Goal: Task Accomplishment & Management: Use online tool/utility

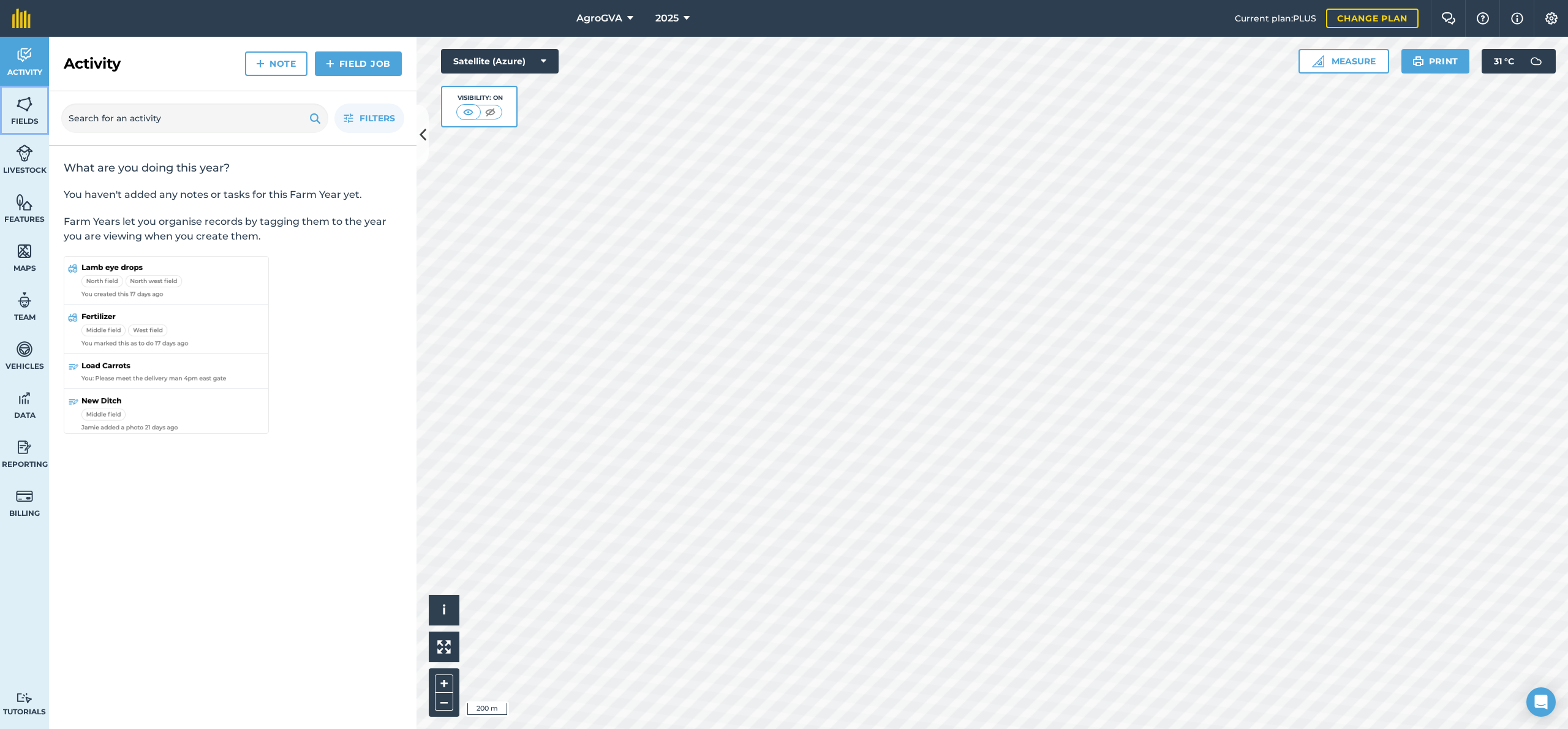
click at [27, 117] on span "Fields" at bounding box center [24, 122] width 49 height 10
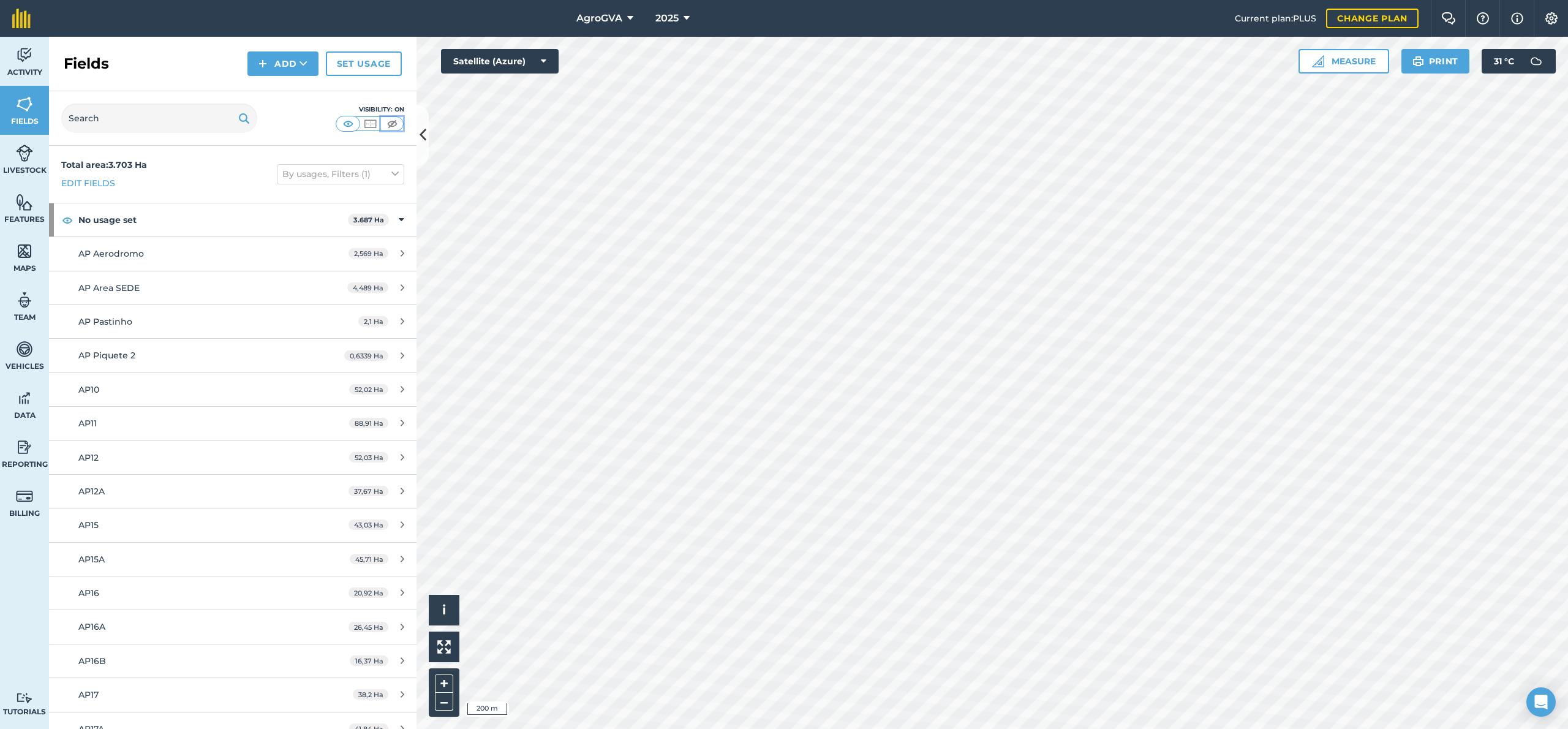
click at [397, 124] on img at bounding box center [392, 123] width 15 height 12
click at [21, 70] on span "Activity" at bounding box center [24, 72] width 49 height 10
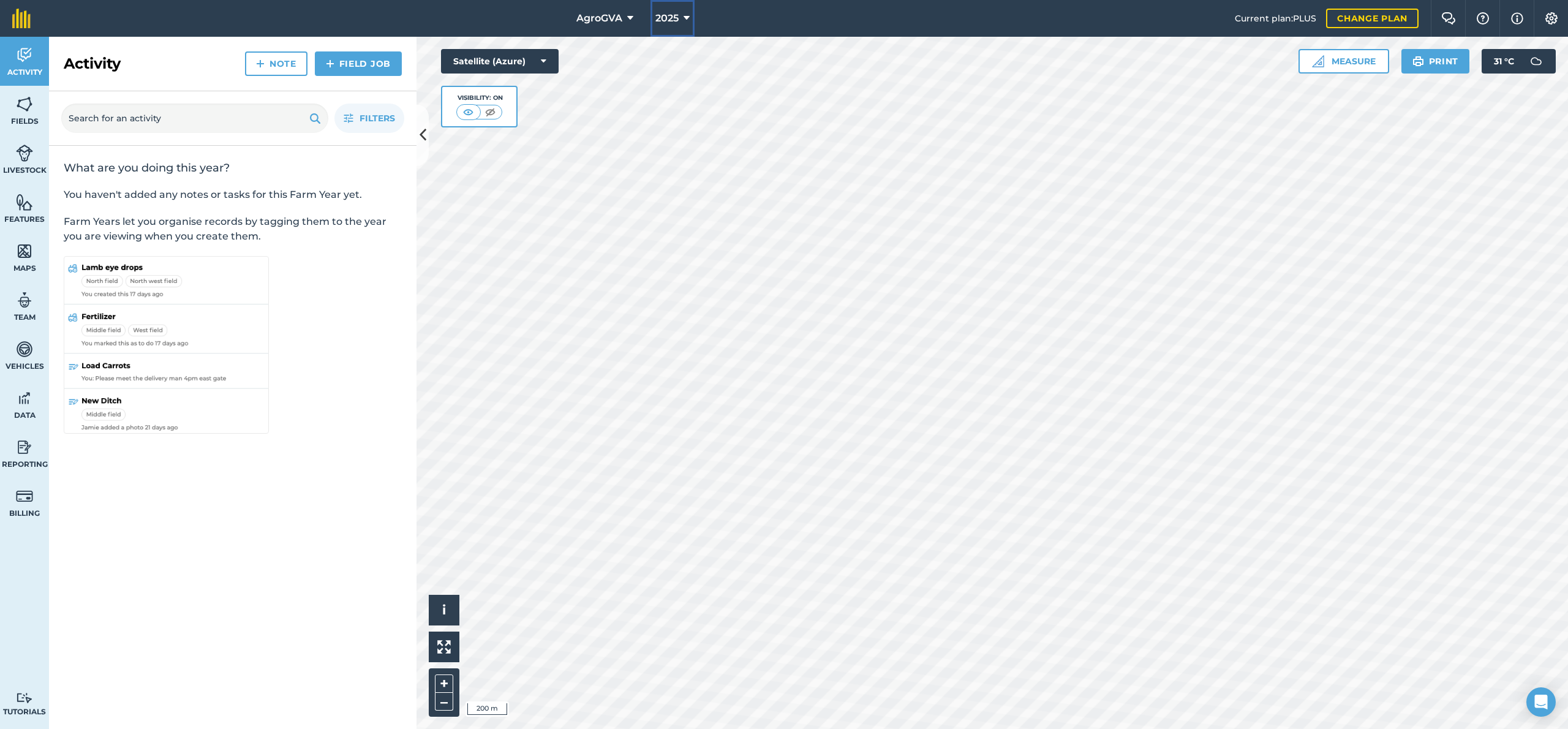
click at [672, 20] on span "2025" at bounding box center [667, 18] width 23 height 15
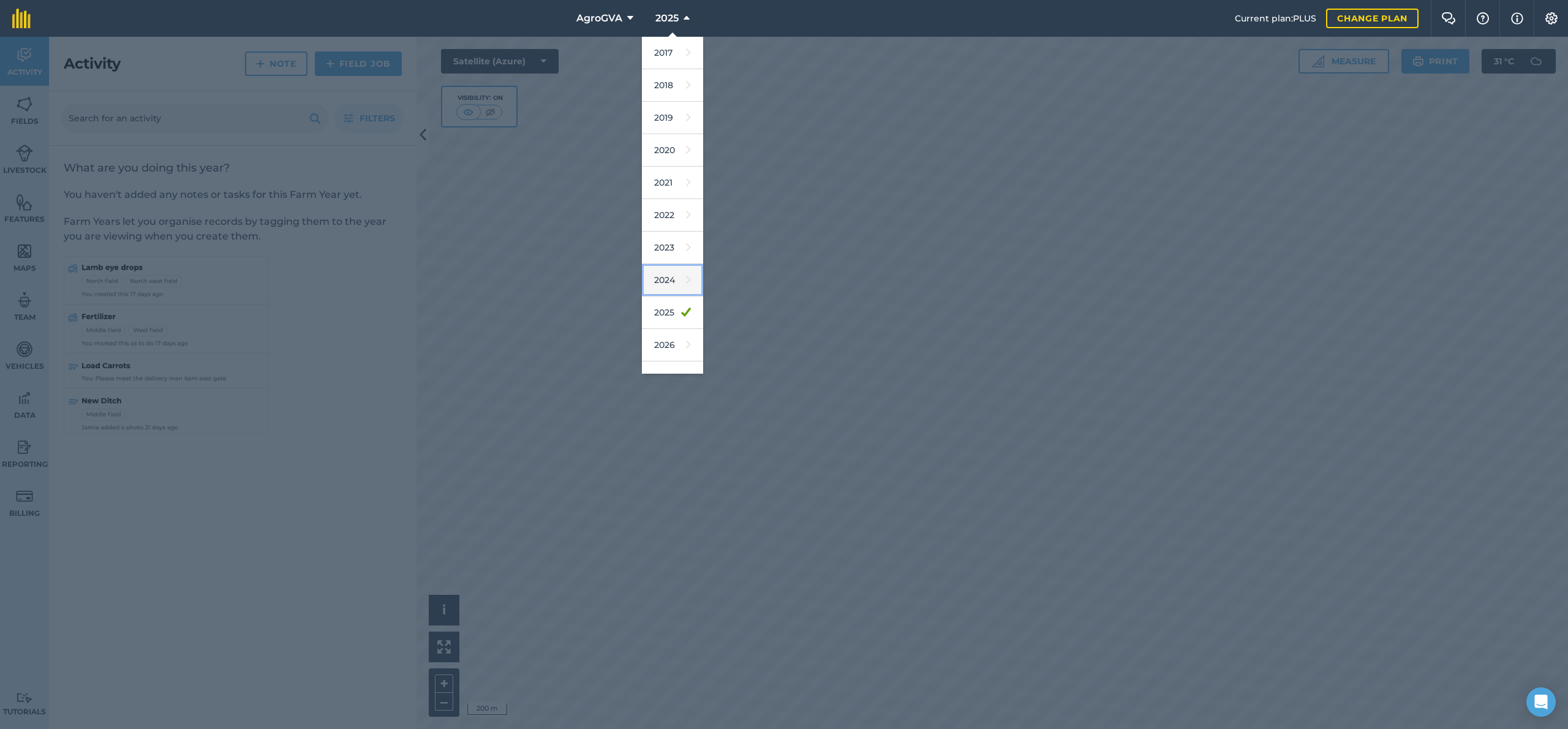
click at [665, 285] on link "2024" at bounding box center [672, 280] width 62 height 32
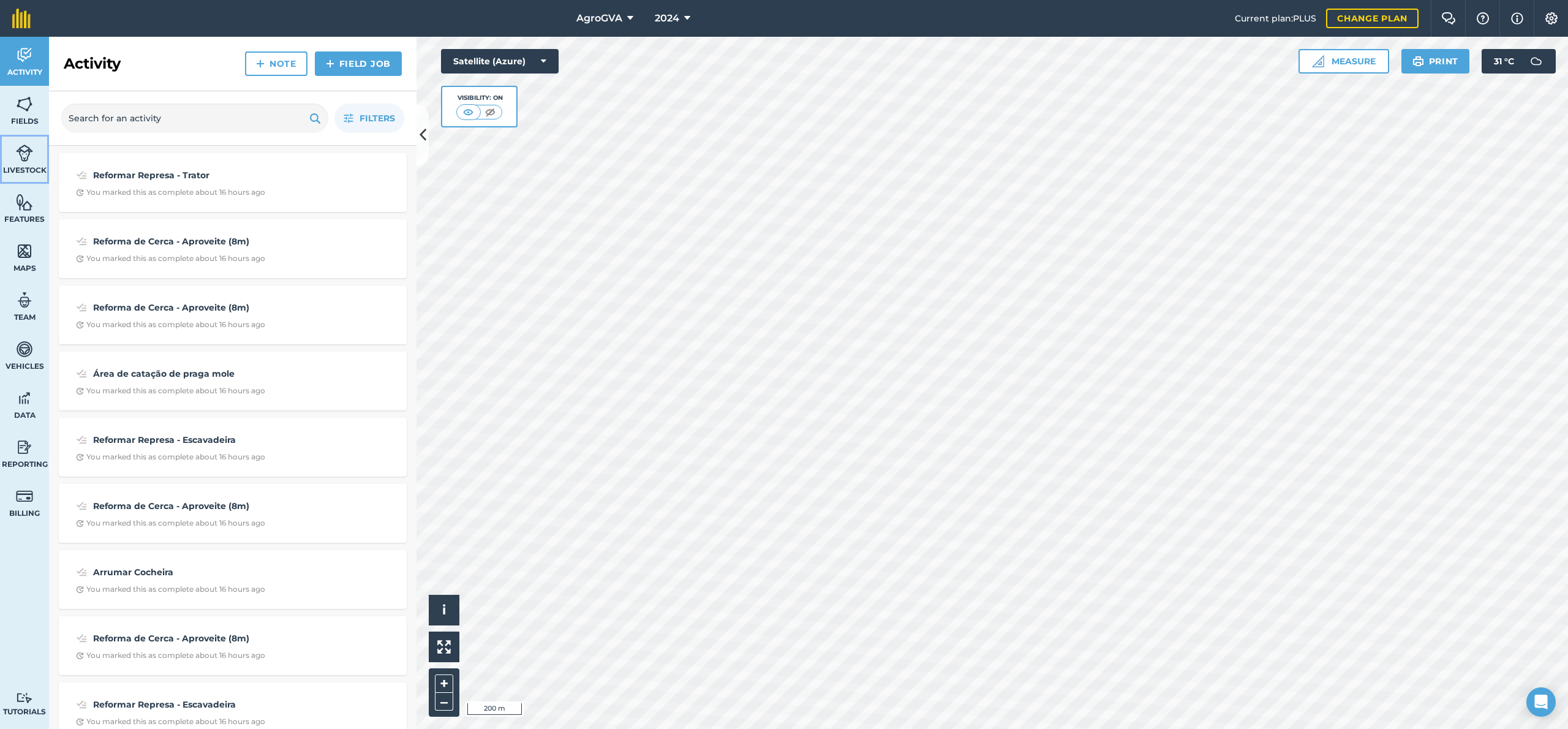
click at [20, 141] on link "Livestock" at bounding box center [24, 159] width 49 height 49
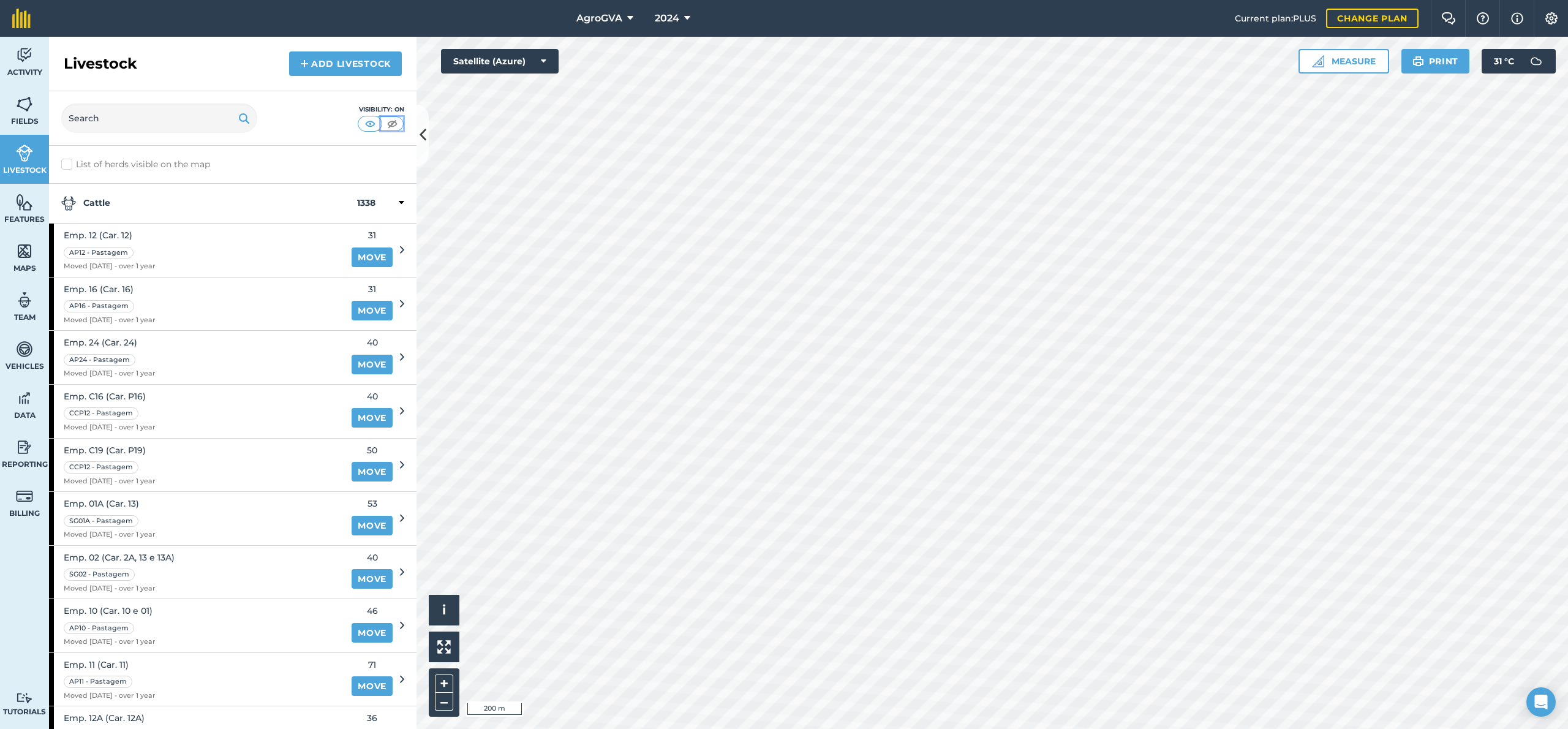
click at [394, 124] on img at bounding box center [392, 123] width 15 height 12
click at [29, 215] on span "Features" at bounding box center [24, 220] width 49 height 10
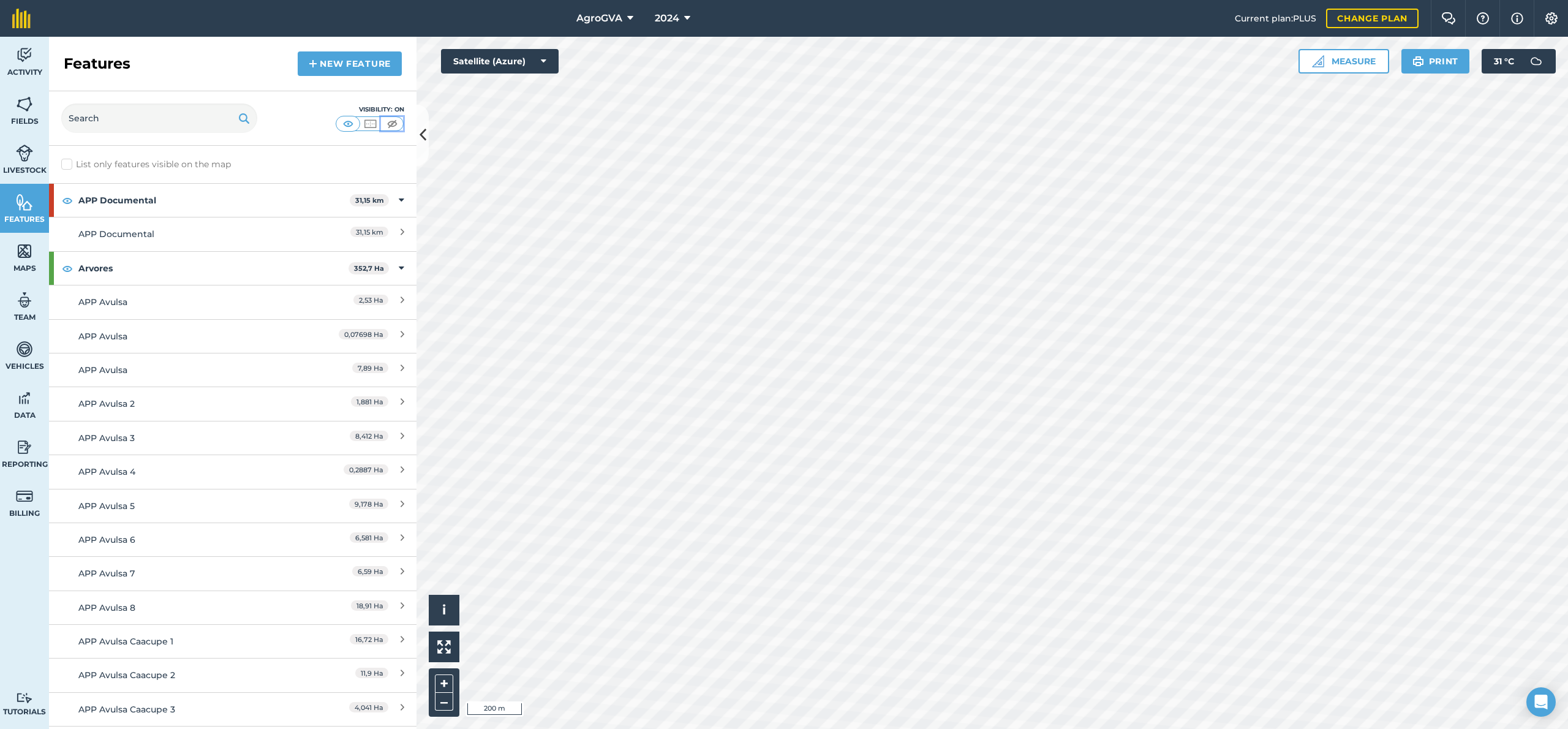
click at [394, 127] on img at bounding box center [392, 123] width 15 height 12
click at [348, 127] on img at bounding box center [348, 123] width 15 height 12
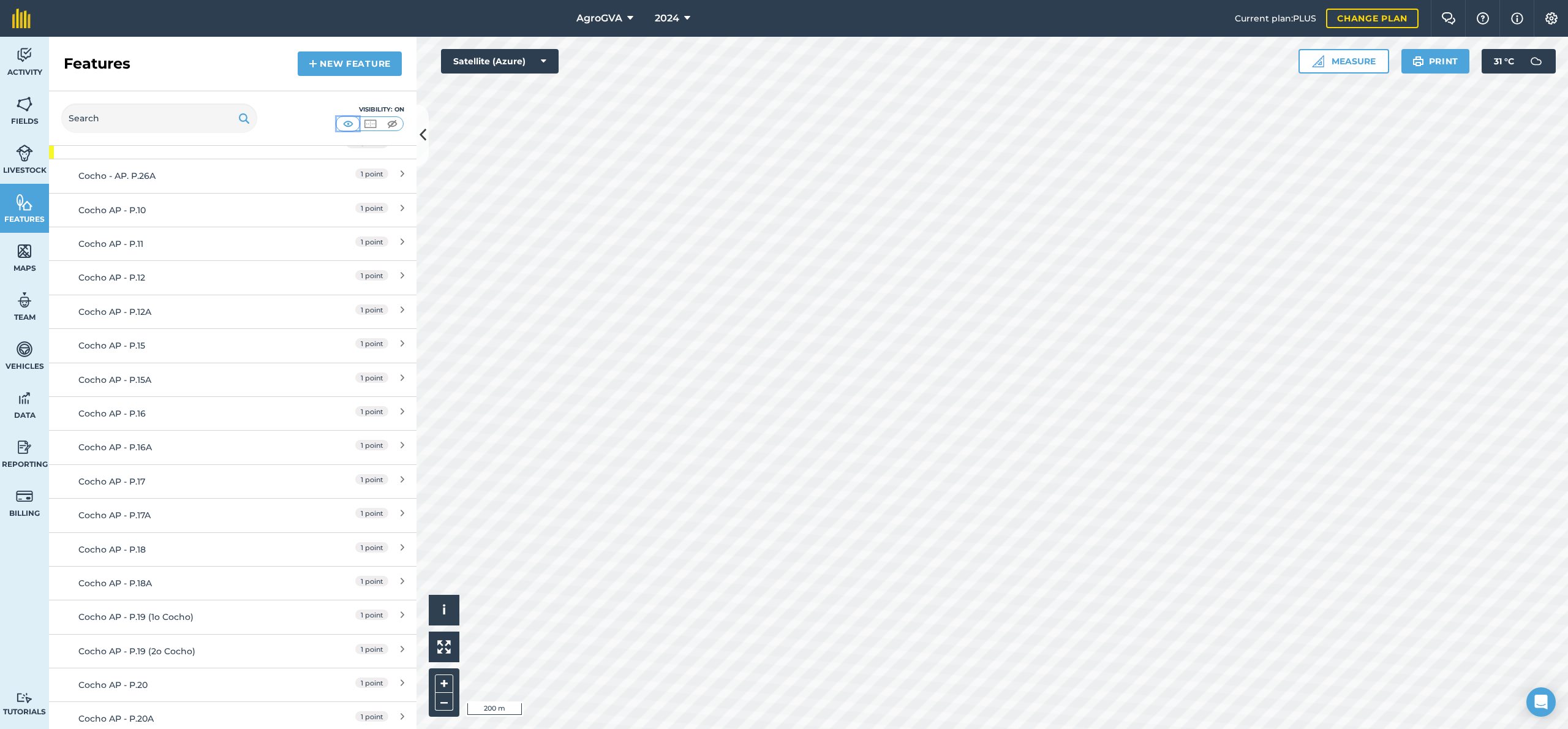
scroll to position [6126, 0]
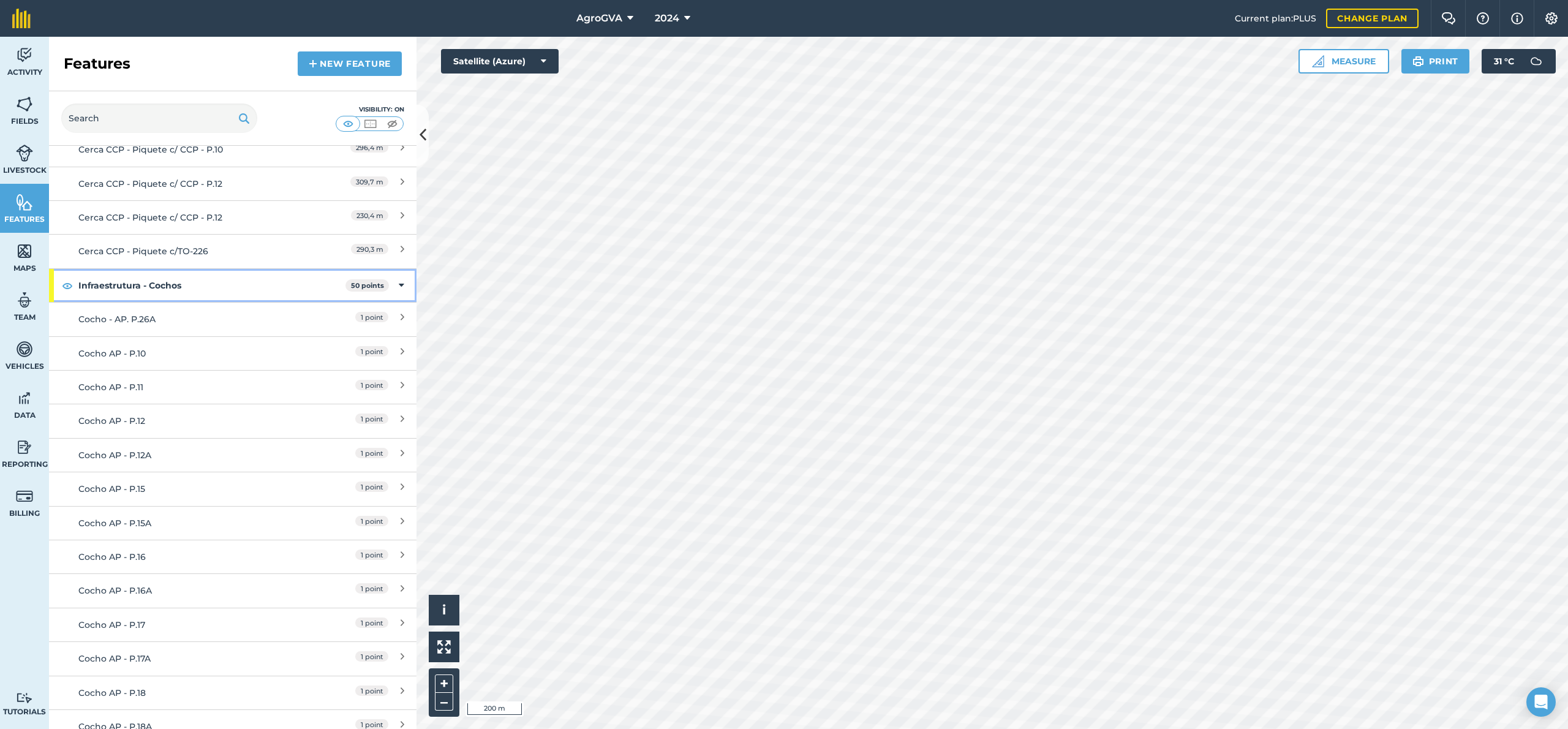
click at [62, 269] on div "Infraestrutura - Cochos 50 points" at bounding box center [233, 285] width 368 height 33
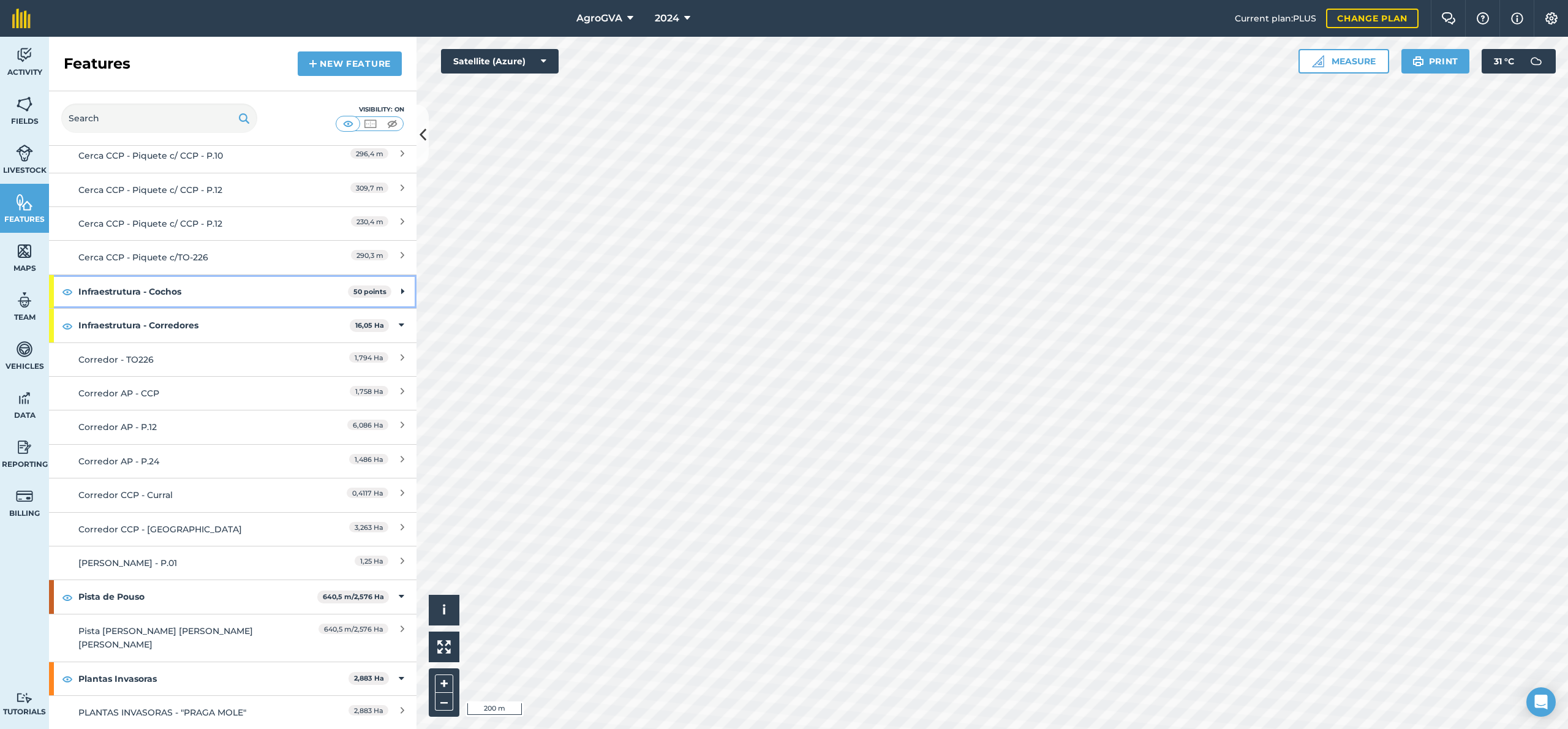
scroll to position [6023, 0]
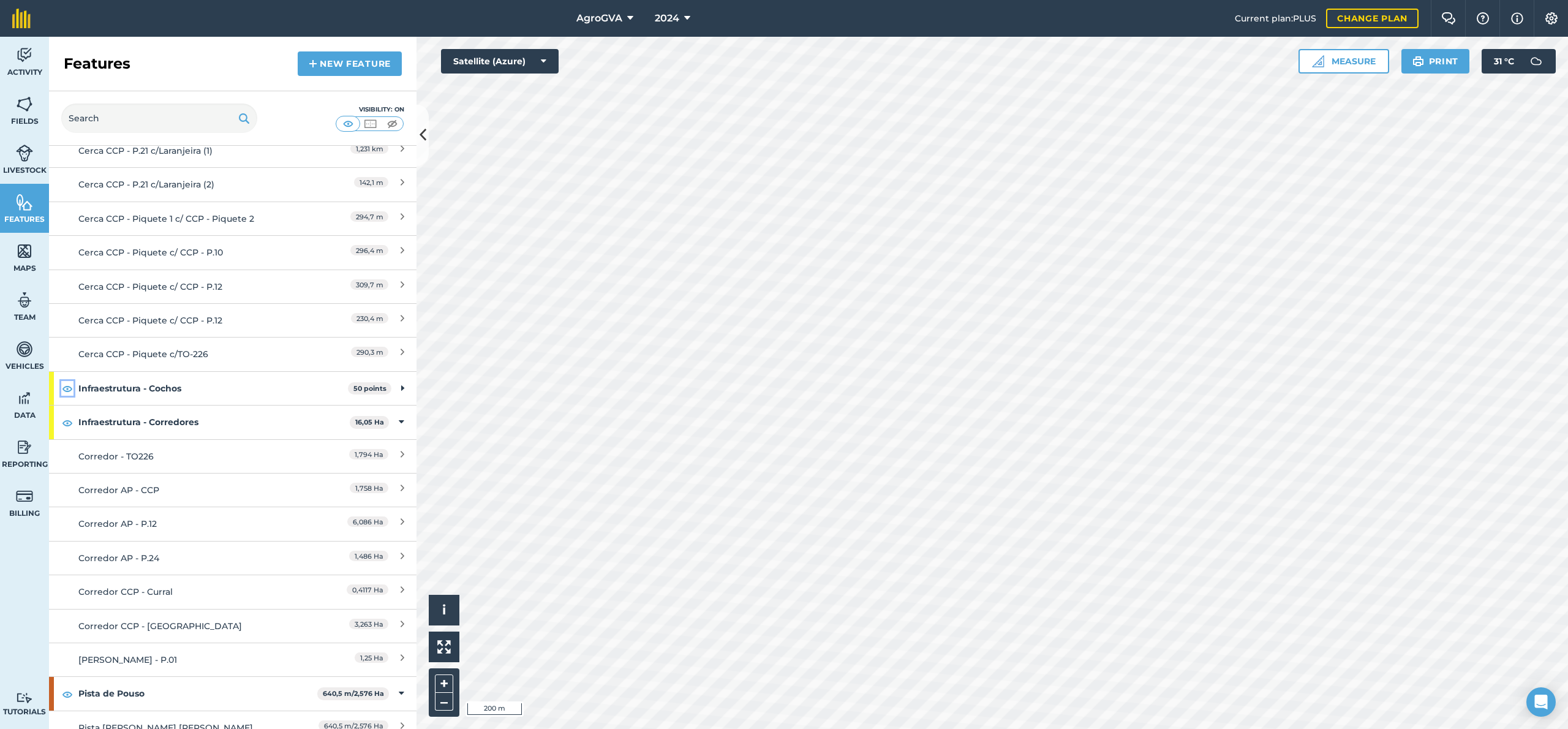
click at [67, 381] on img at bounding box center [67, 389] width 11 height 15
click at [25, 59] on img at bounding box center [24, 55] width 17 height 18
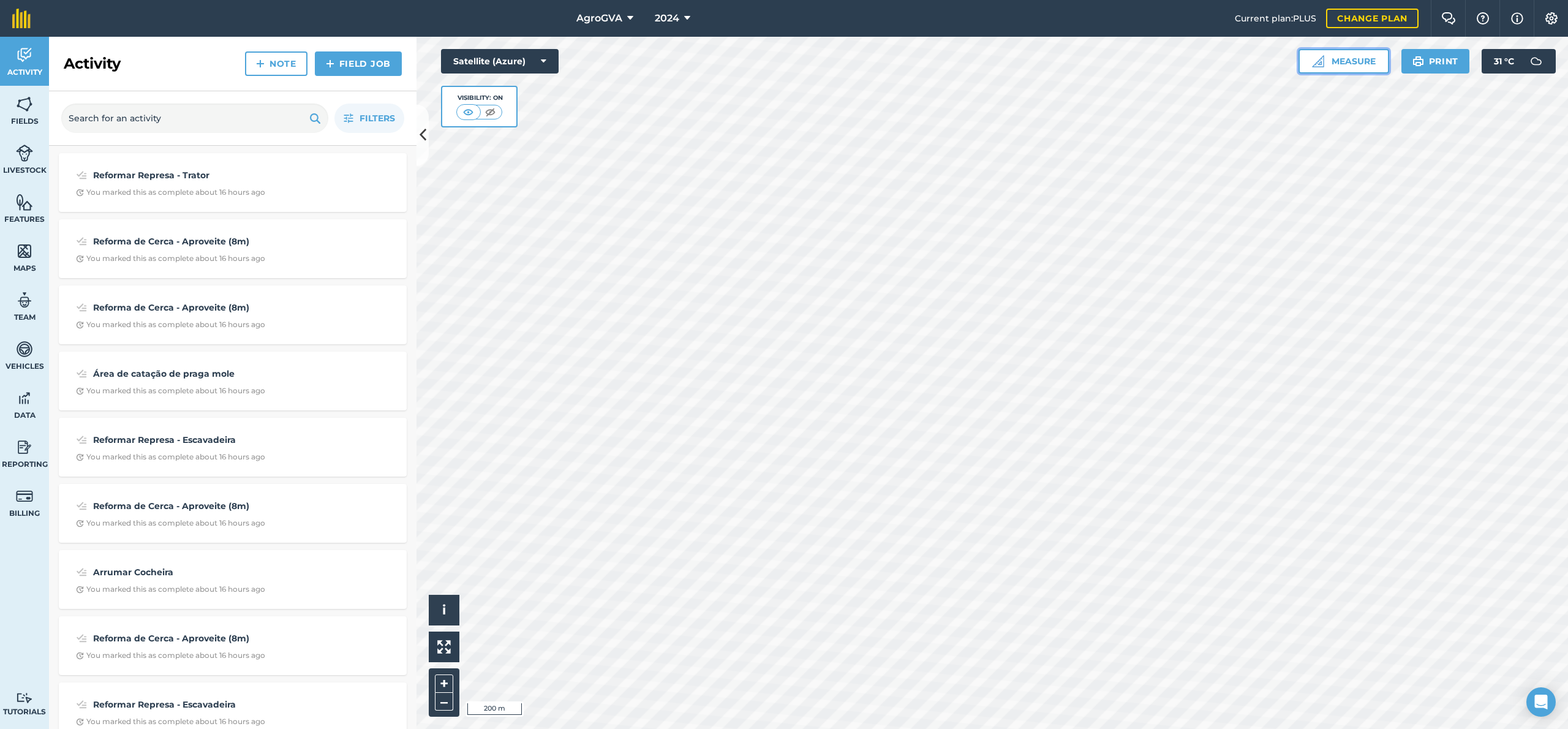
click at [1336, 67] on button "Measure" at bounding box center [1343, 61] width 91 height 24
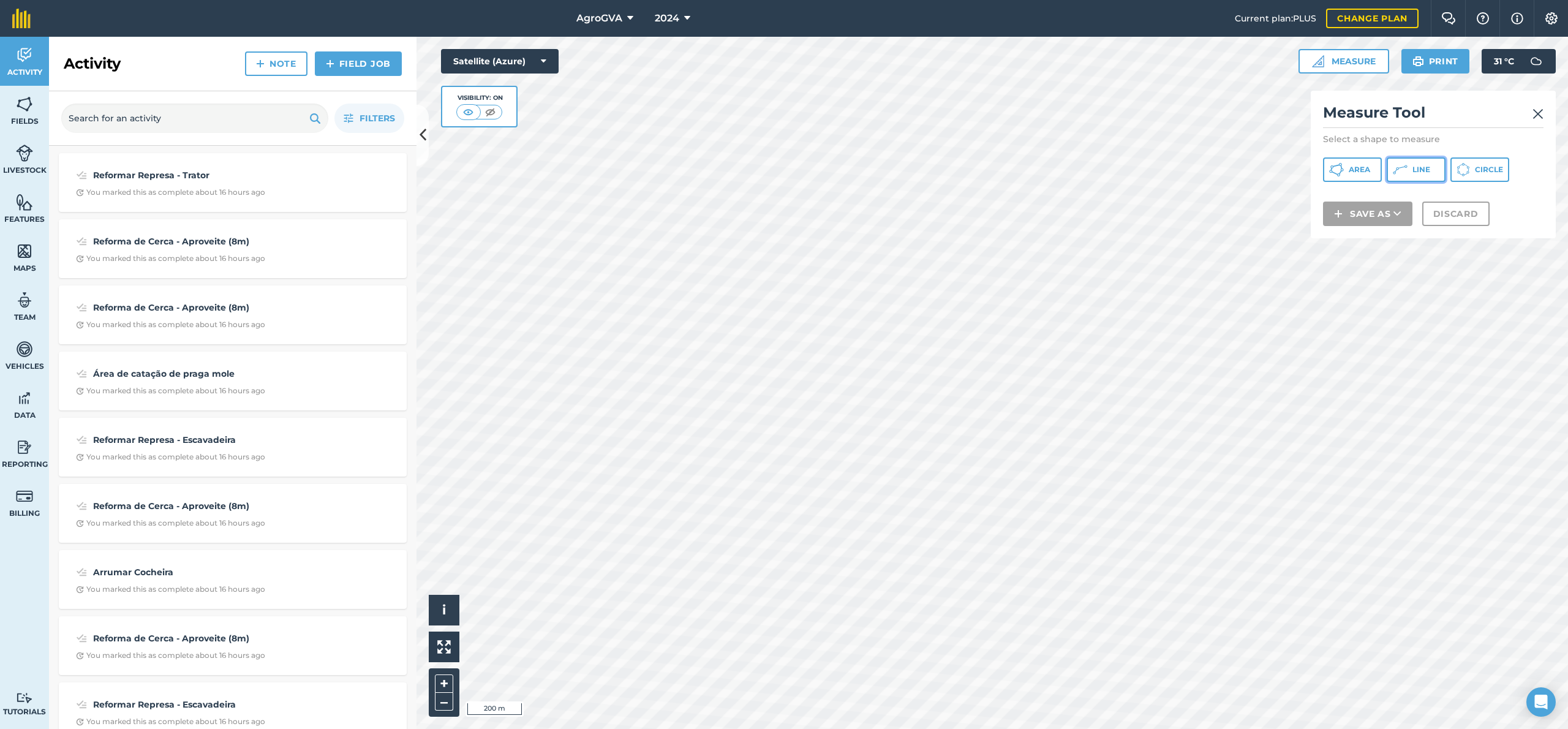
click at [1431, 180] on button "Line" at bounding box center [1416, 169] width 59 height 24
click at [1433, 171] on button "Line" at bounding box center [1416, 169] width 59 height 24
click at [1411, 170] on button "Line" at bounding box center [1416, 169] width 59 height 24
click at [1472, 259] on button "Discard" at bounding box center [1455, 258] width 67 height 24
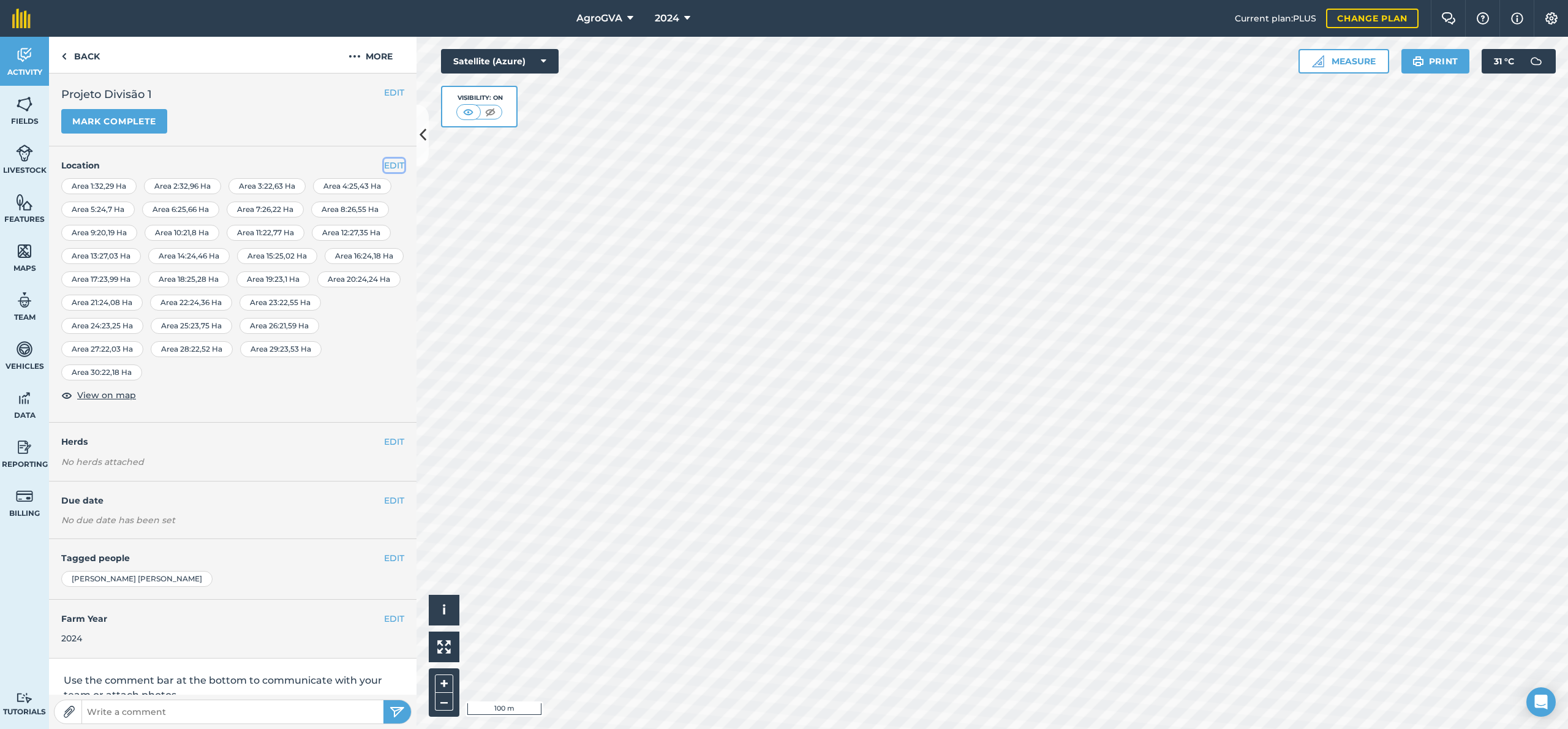
click at [388, 167] on button "EDIT" at bounding box center [394, 166] width 20 height 13
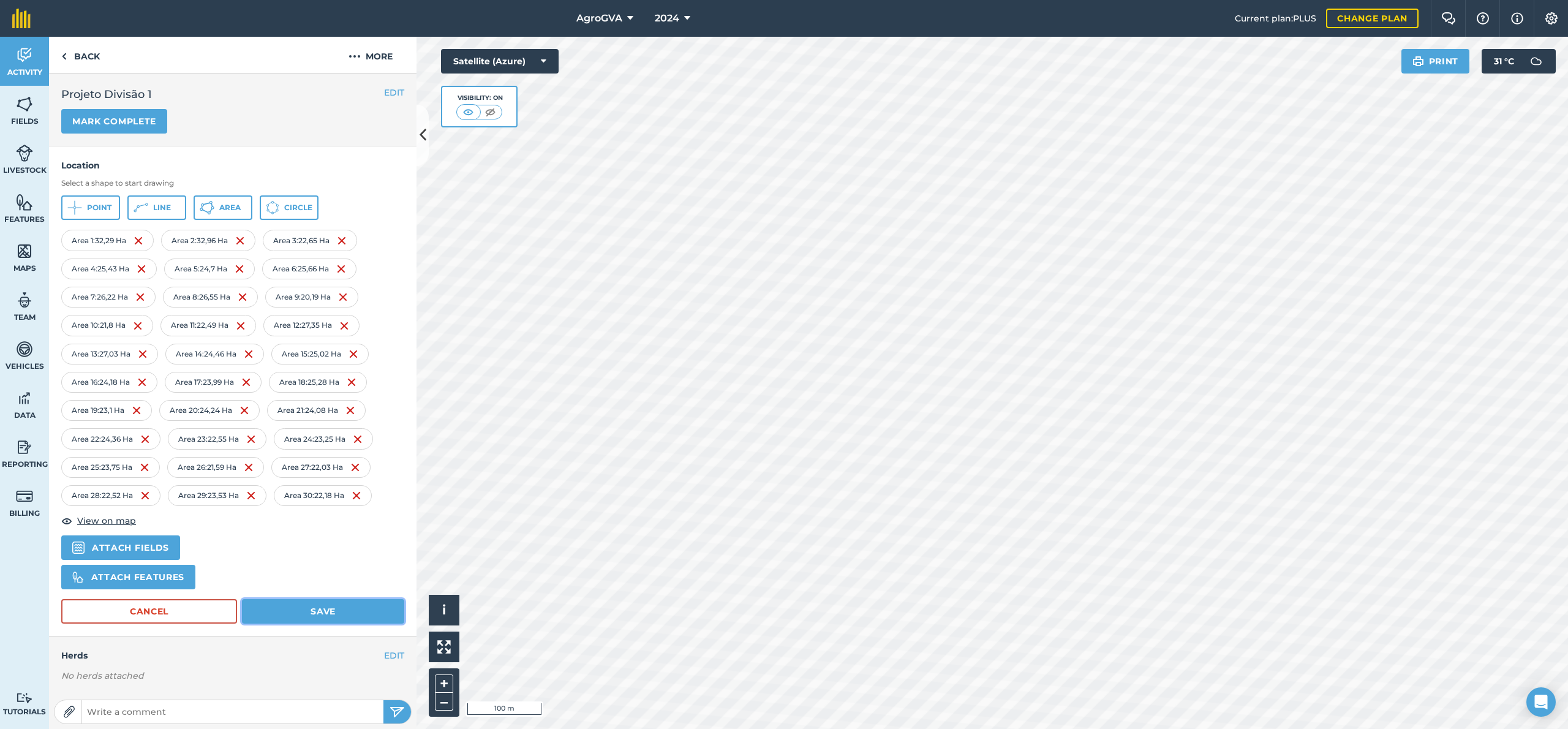
click at [347, 618] on button "Save" at bounding box center [323, 611] width 162 height 24
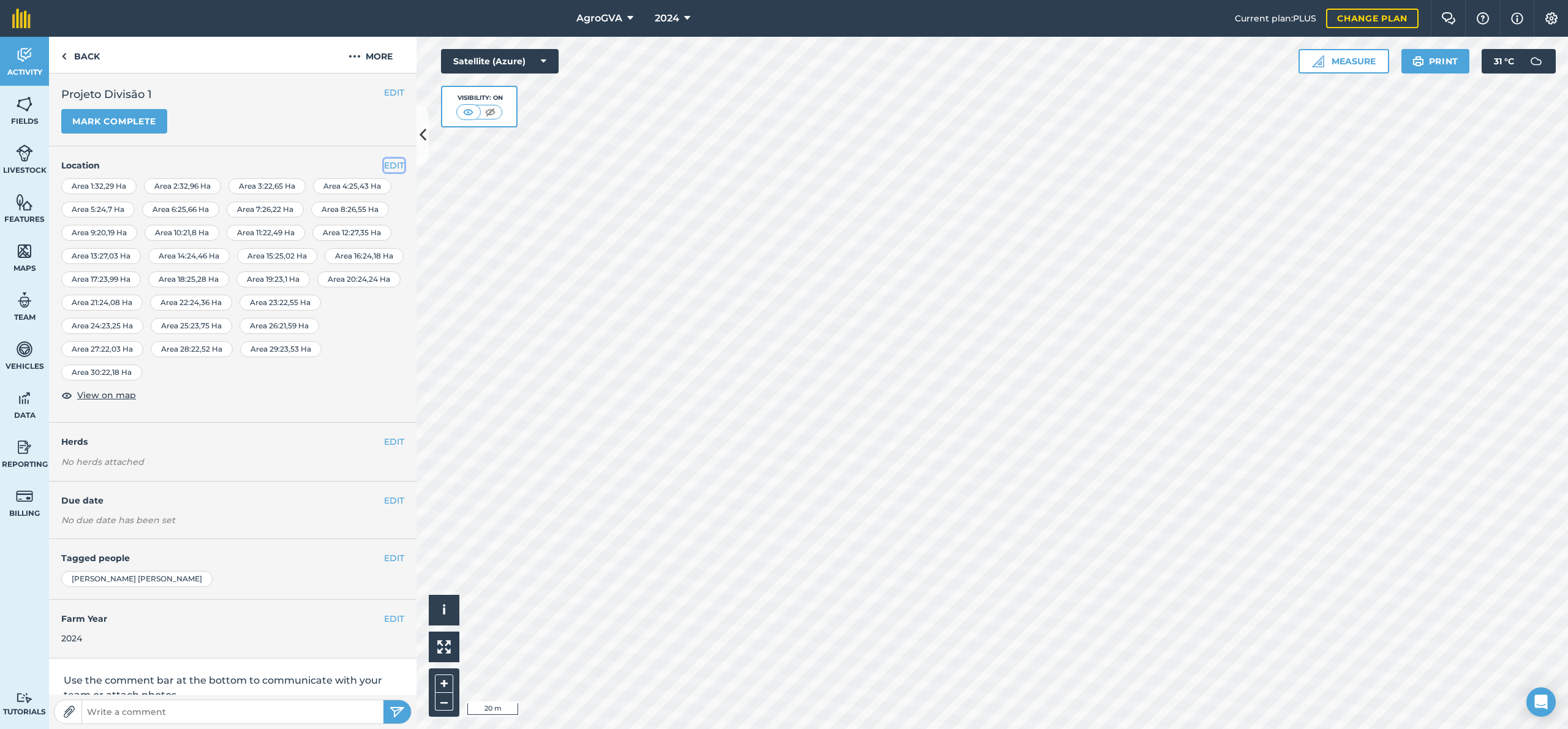
click at [386, 161] on button "EDIT" at bounding box center [394, 166] width 20 height 13
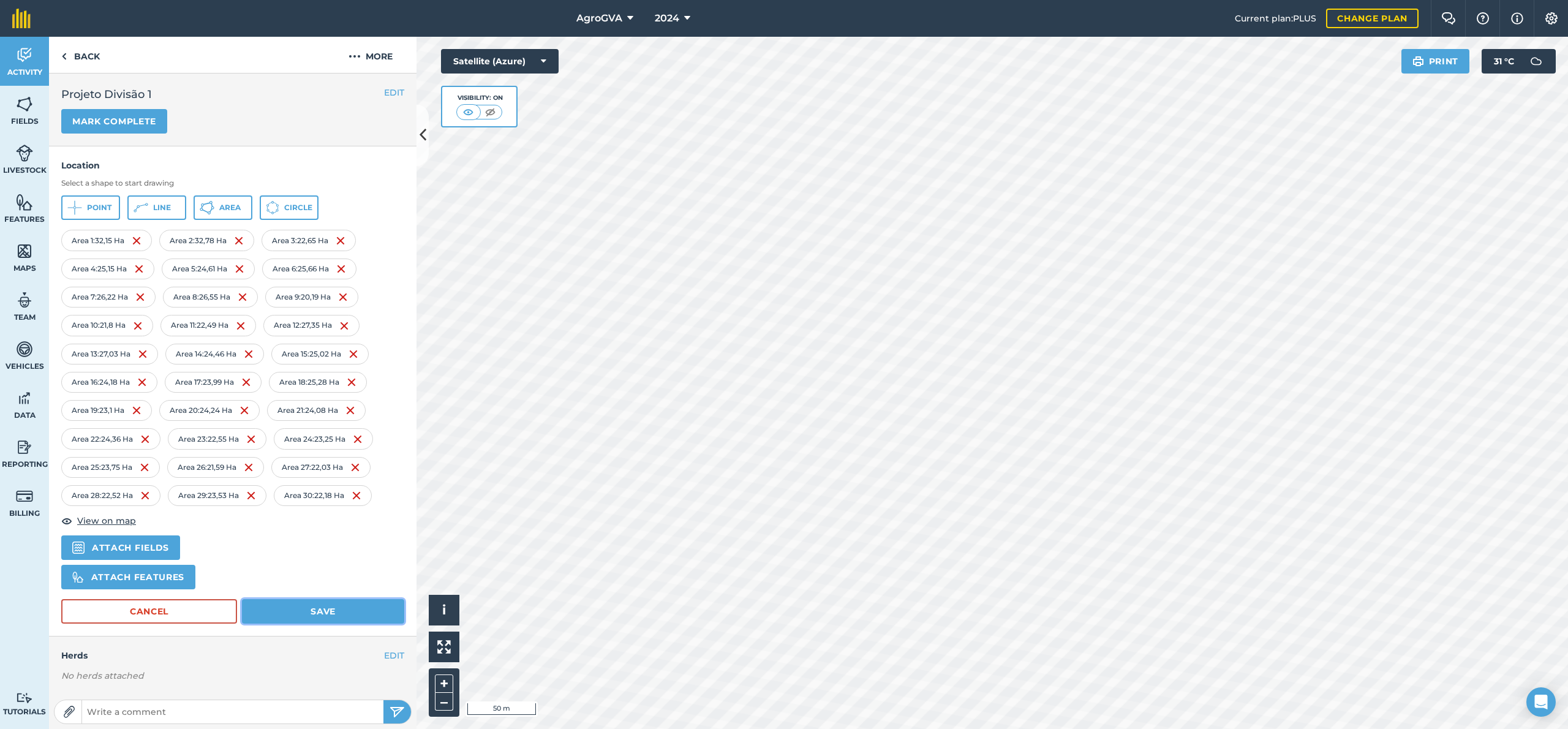
click at [326, 612] on button "Save" at bounding box center [323, 611] width 162 height 24
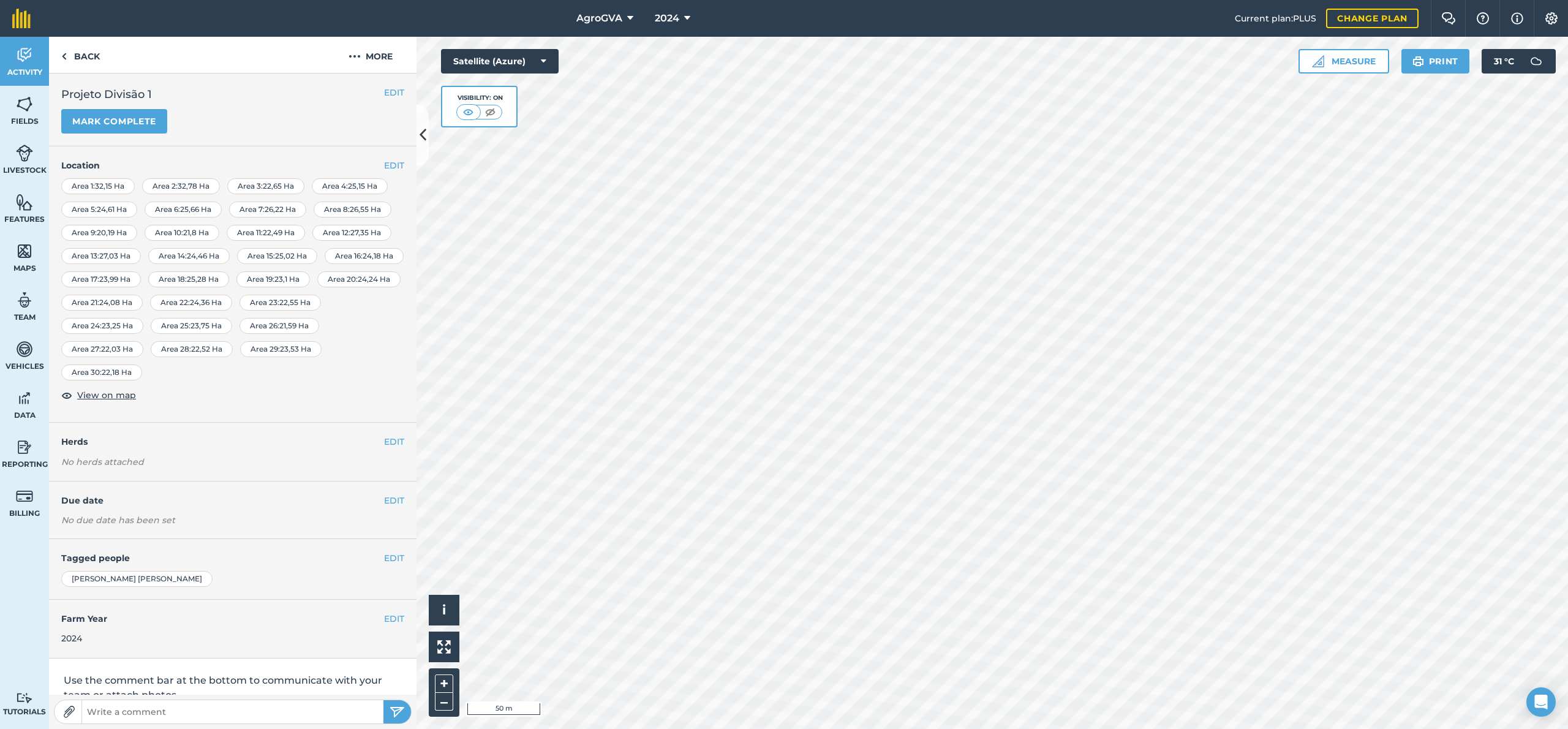
click at [370, 166] on h4 "Location" at bounding box center [233, 166] width 343 height 13
click at [384, 164] on button "EDIT" at bounding box center [394, 166] width 20 height 13
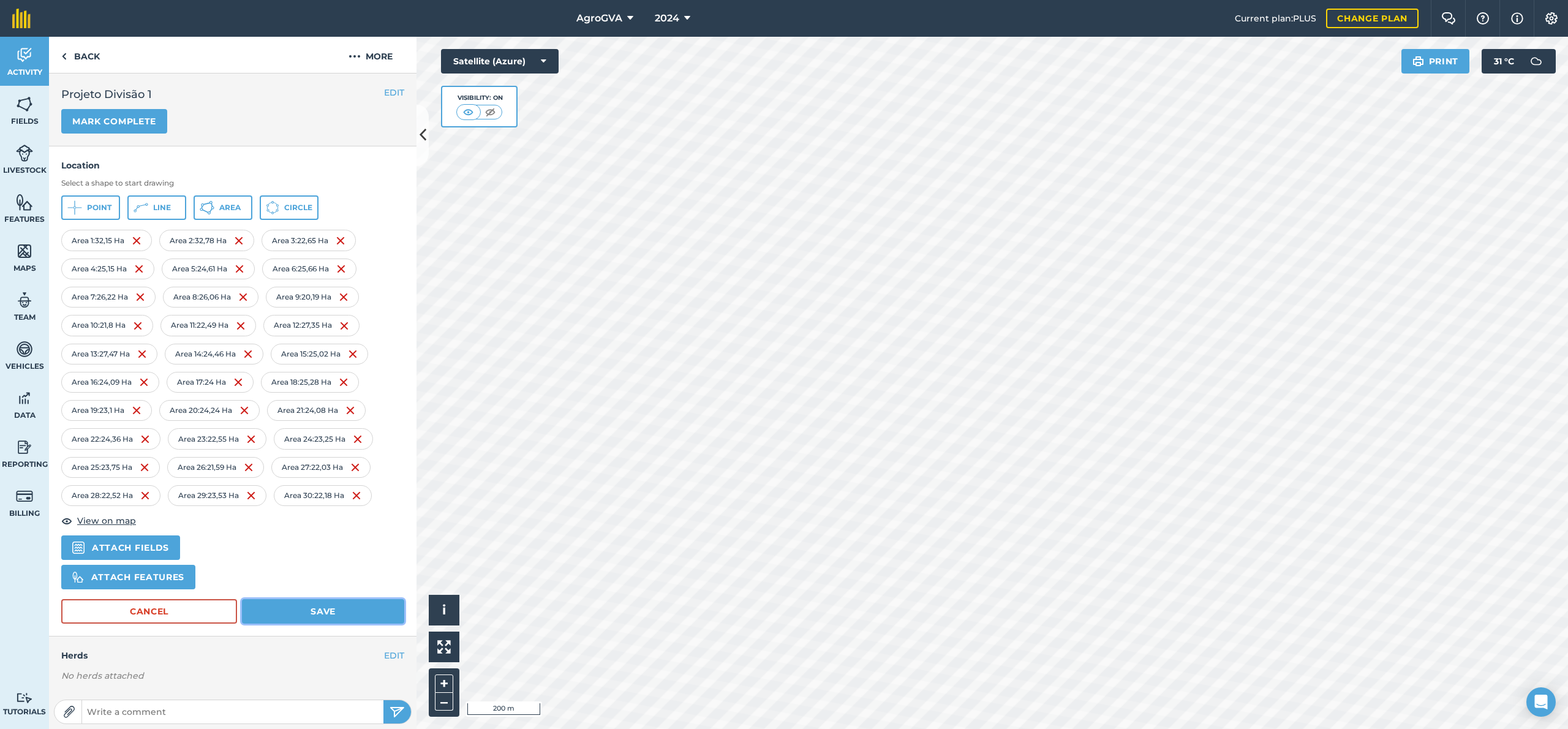
click at [339, 610] on button "Save" at bounding box center [323, 611] width 162 height 24
